Goal: Task Accomplishment & Management: Manage account settings

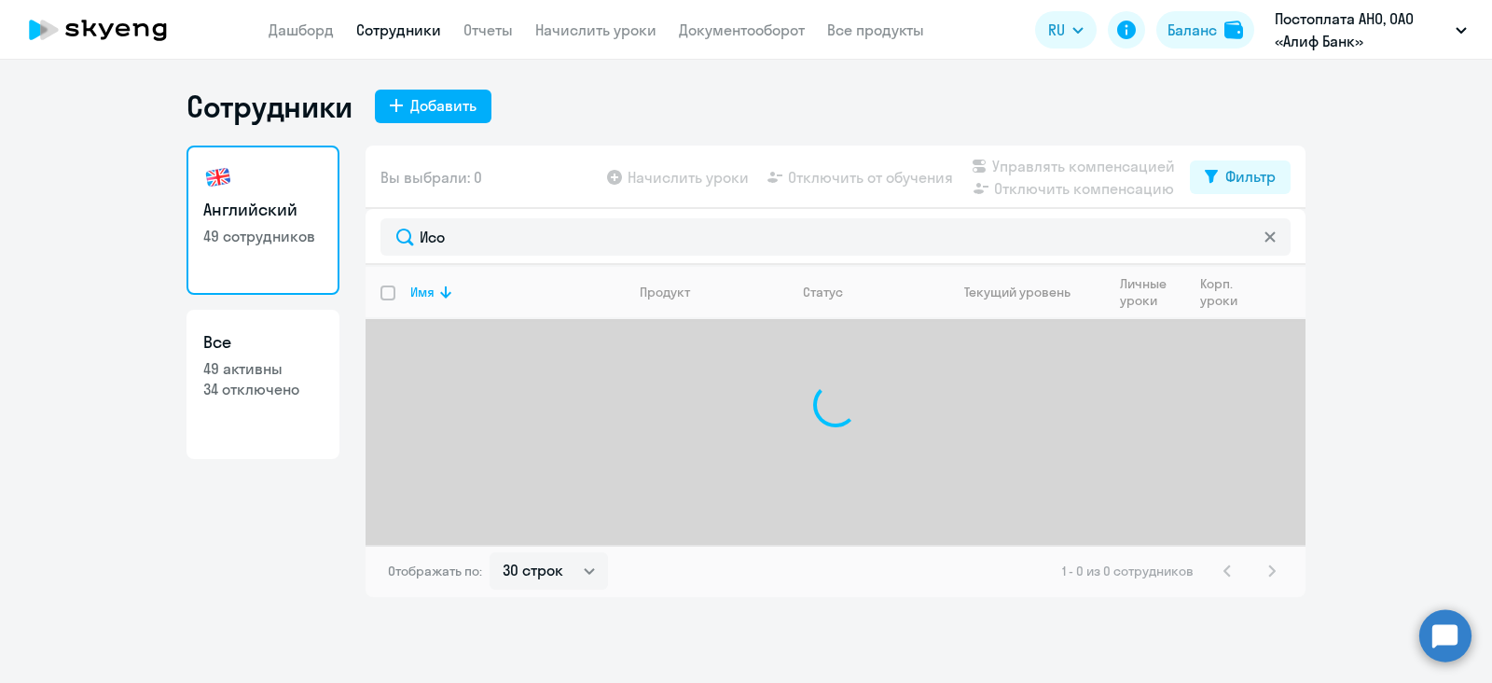
select select "30"
type input "[PERSON_NAME]"
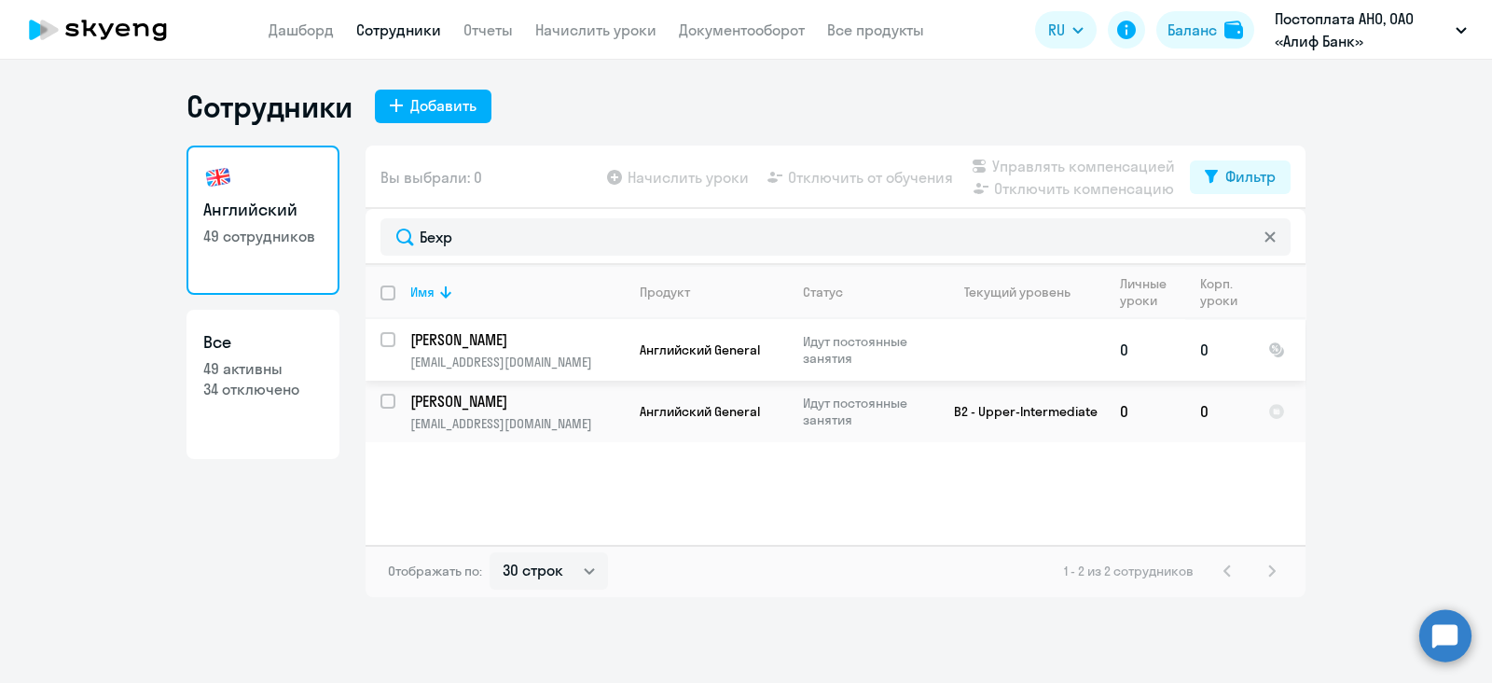
type input "Бехр"
click at [524, 358] on p "[EMAIL_ADDRESS][DOMAIN_NAME]" at bounding box center [517, 361] width 214 height 17
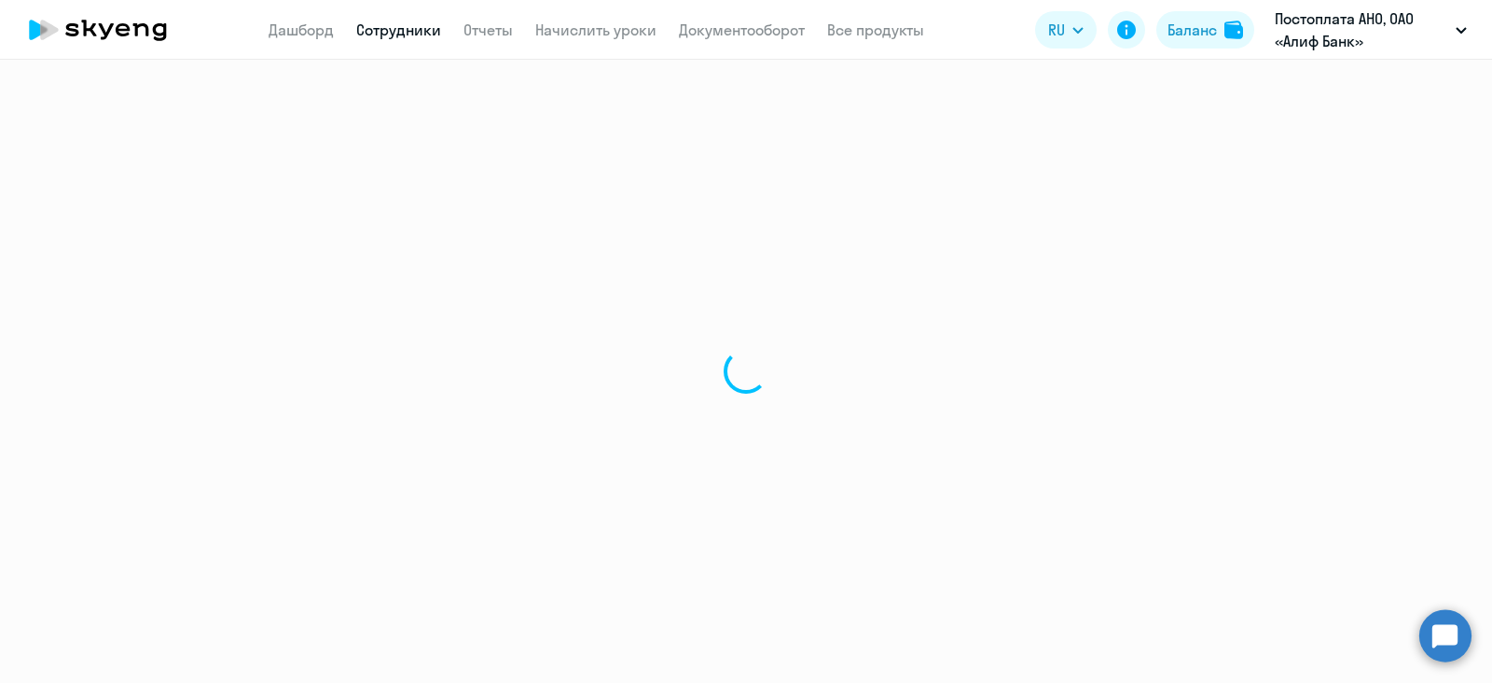
select select "english"
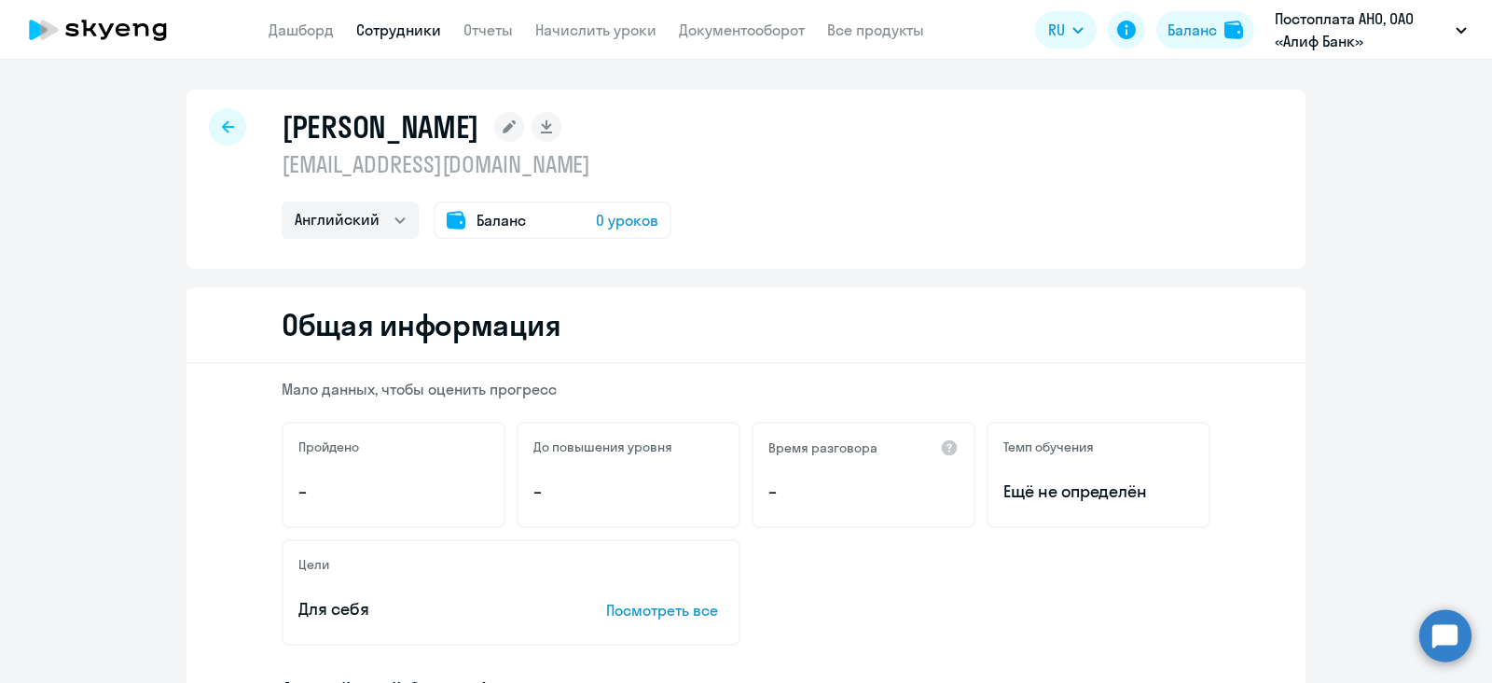
click at [454, 213] on div "Баланс 0 уроков" at bounding box center [553, 219] width 238 height 37
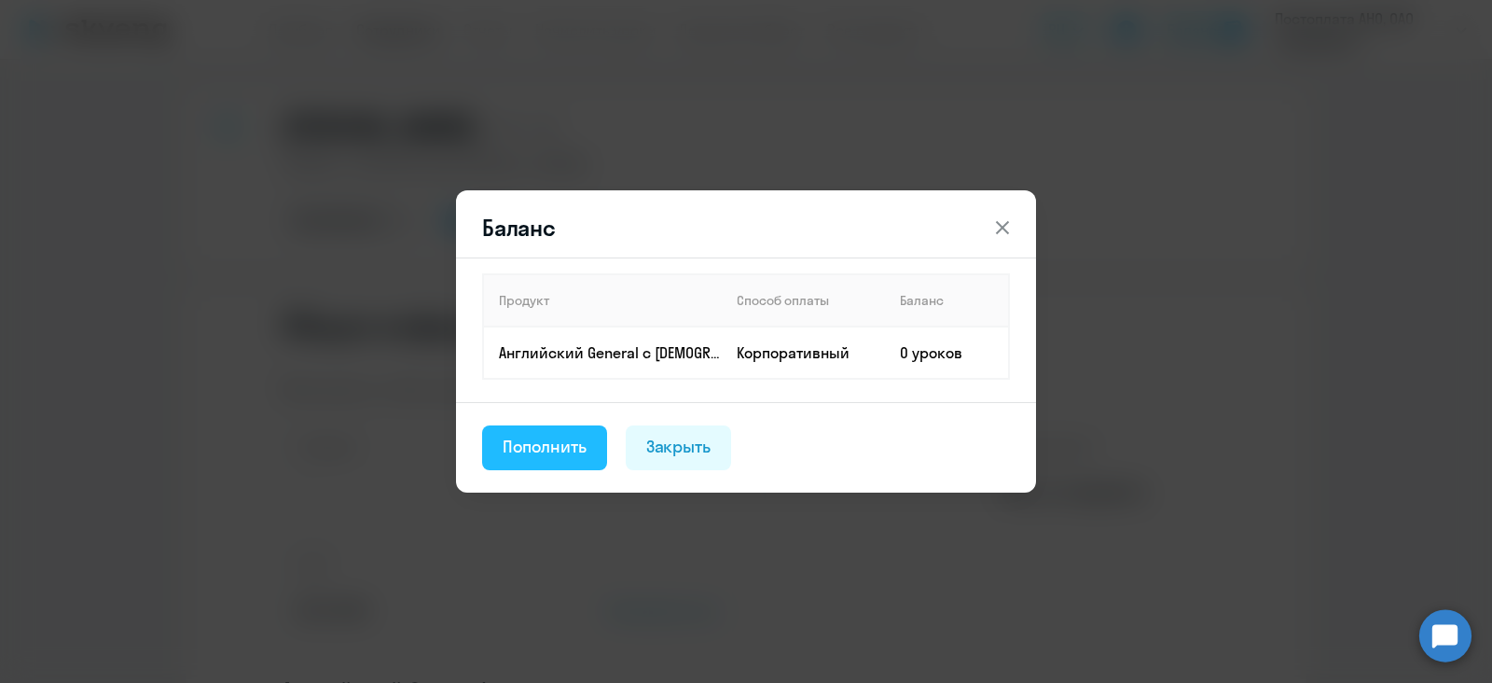
click at [496, 433] on button "Пополнить" at bounding box center [544, 447] width 125 height 45
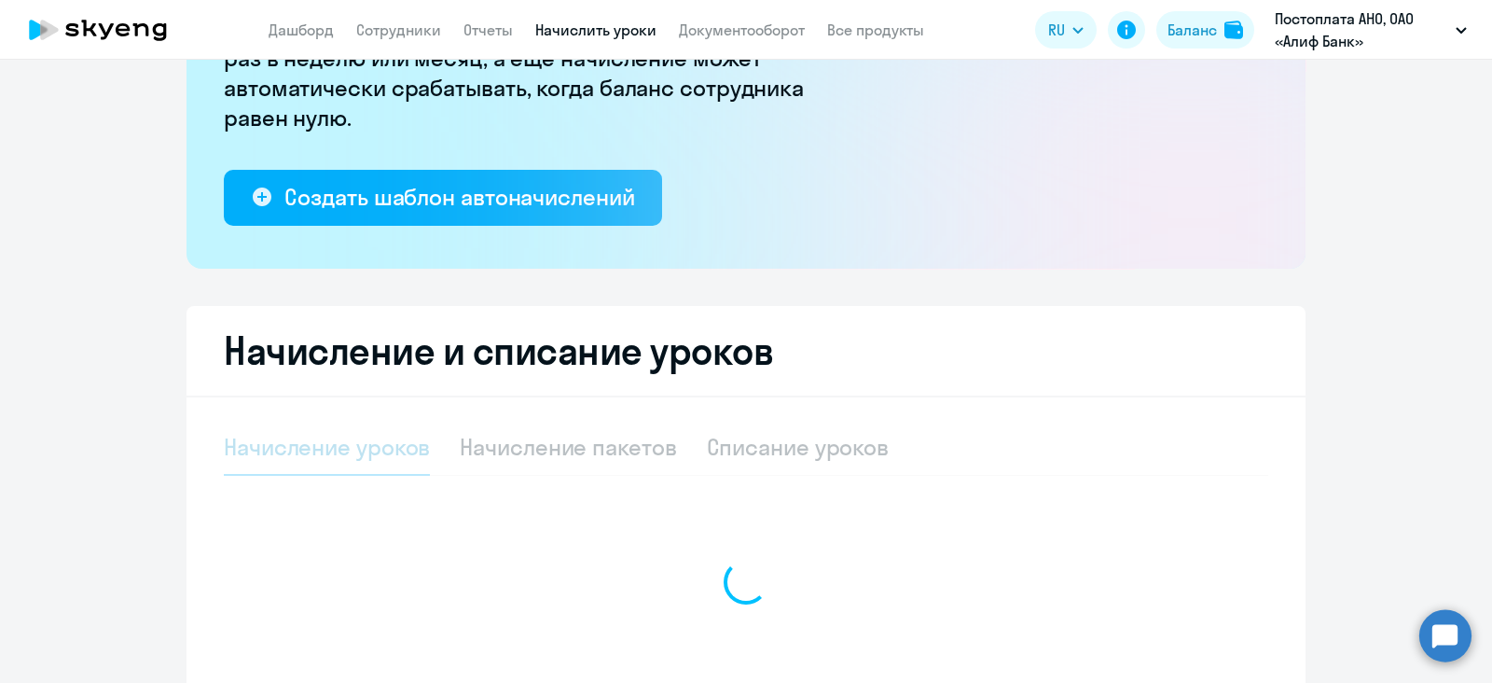
select select "10"
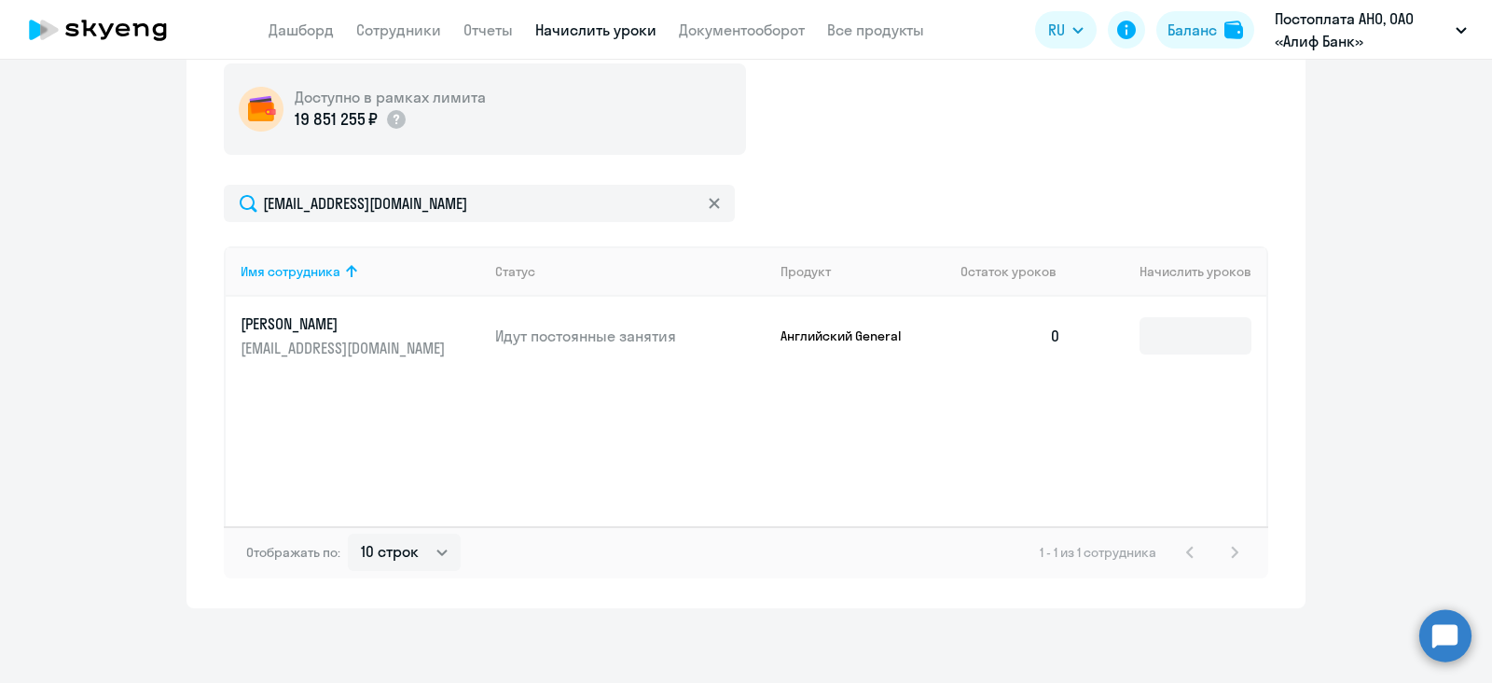
scroll to position [688, 0]
click at [1166, 343] on input at bounding box center [1196, 335] width 112 height 37
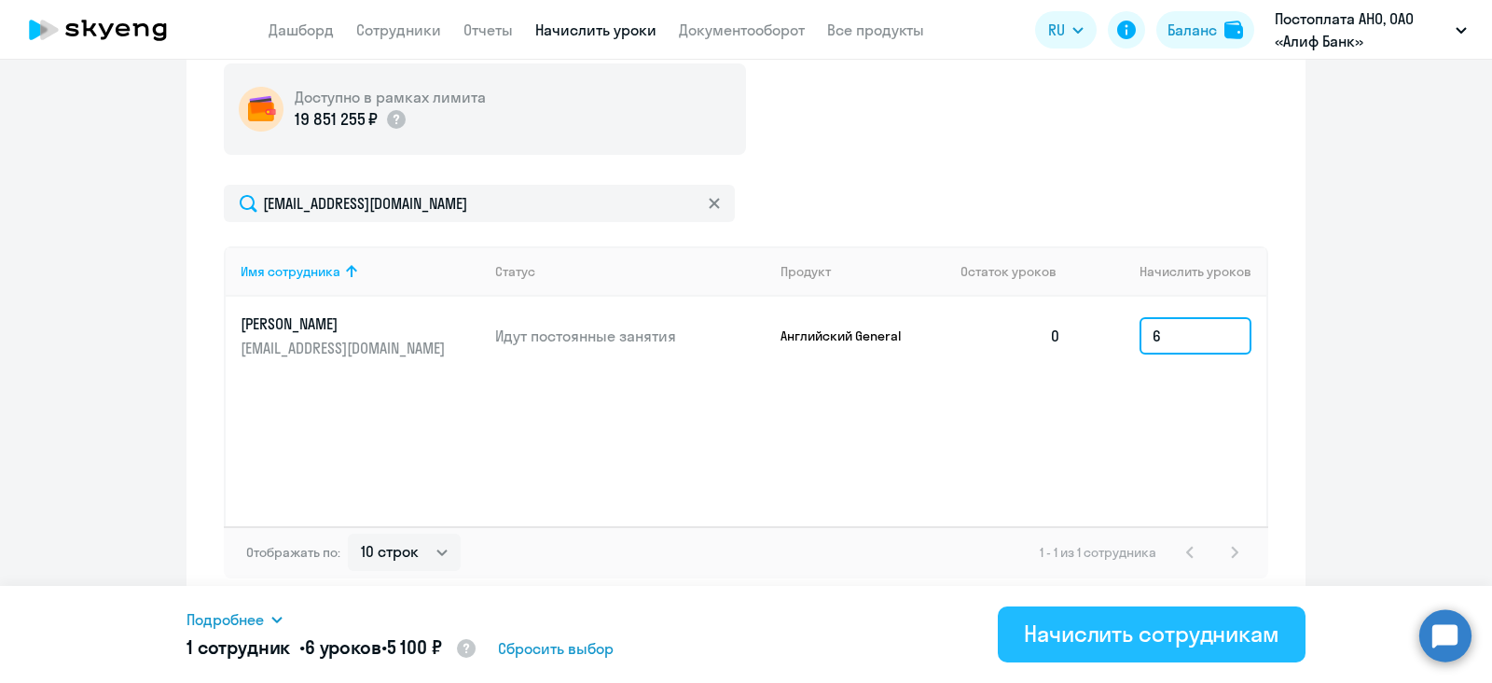
type input "6"
click at [1127, 625] on div "Начислить сотрудникам" at bounding box center [1152, 633] width 256 height 30
